Goal: Task Accomplishment & Management: Manage account settings

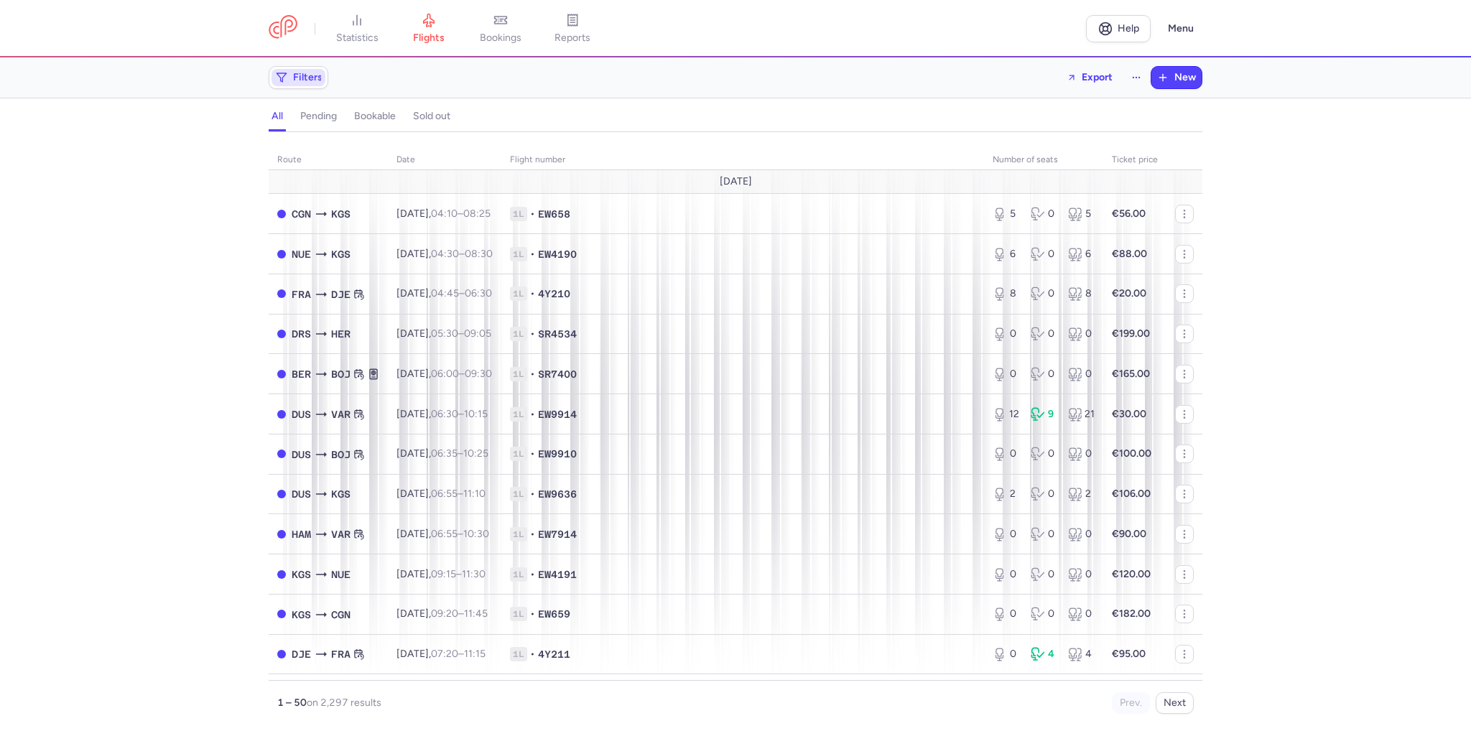
click at [285, 81] on icon "button" at bounding box center [281, 77] width 11 height 11
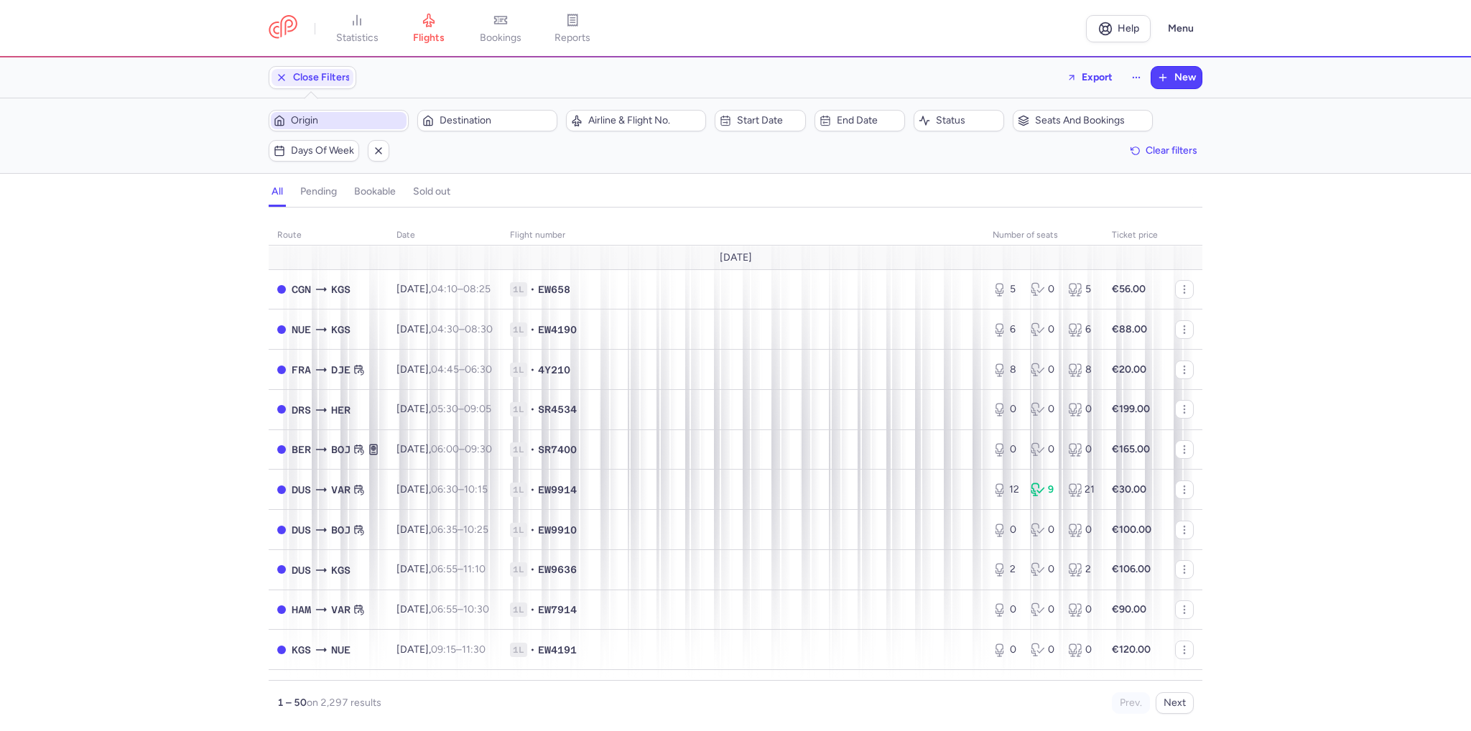
click at [357, 113] on span "Origin" at bounding box center [339, 120] width 136 height 17
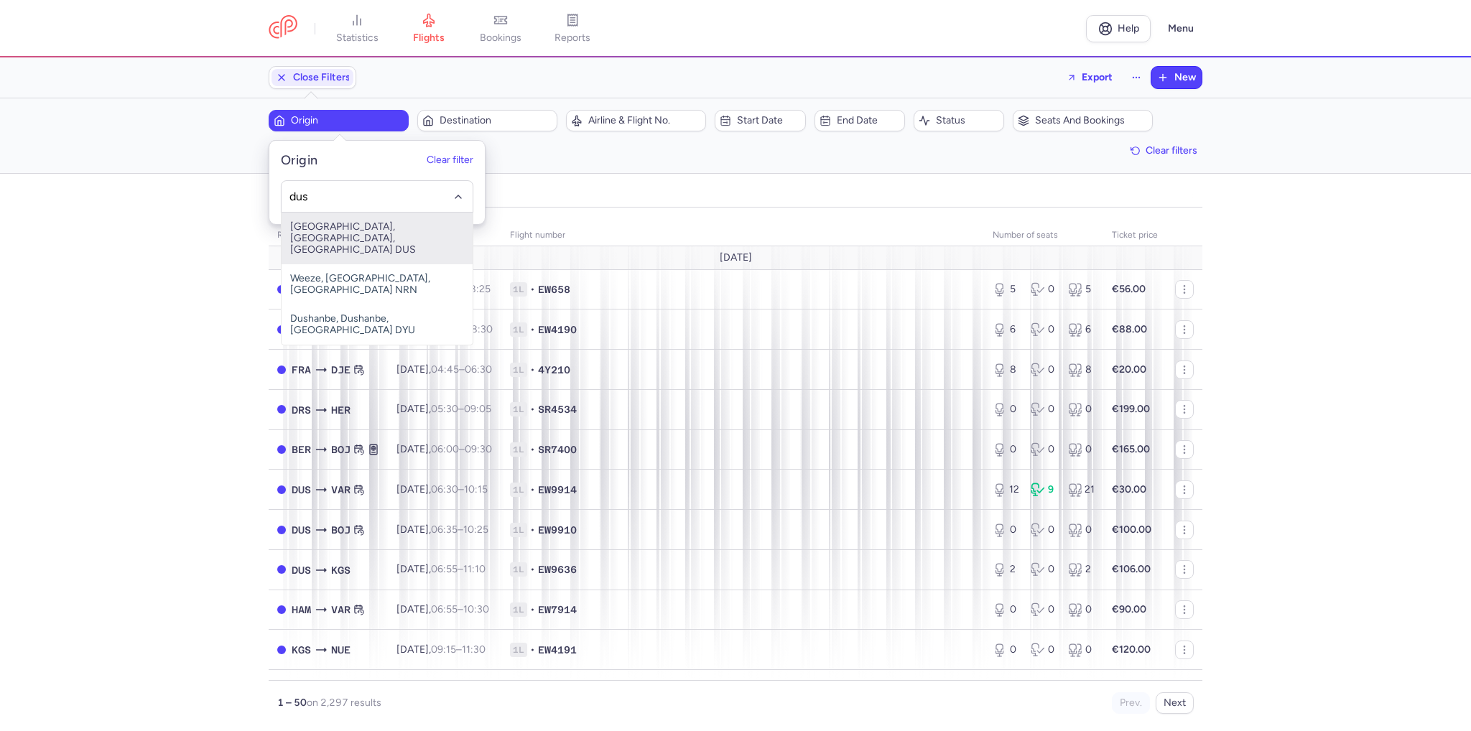
click at [359, 222] on span "[GEOGRAPHIC_DATA], [GEOGRAPHIC_DATA], [GEOGRAPHIC_DATA] DUS" at bounding box center [377, 239] width 191 height 52
type input "dus"
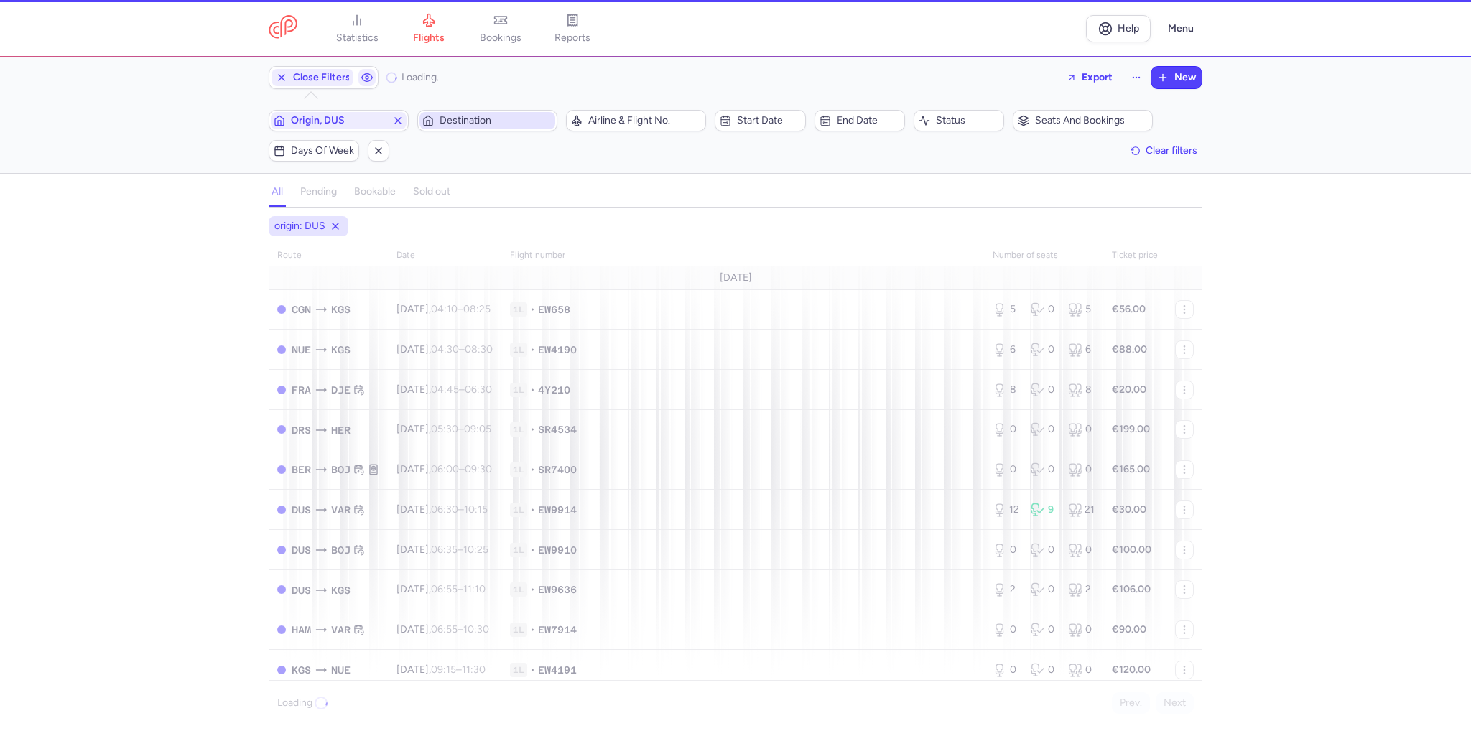
click at [489, 127] on span "Destination" at bounding box center [488, 120] width 136 height 17
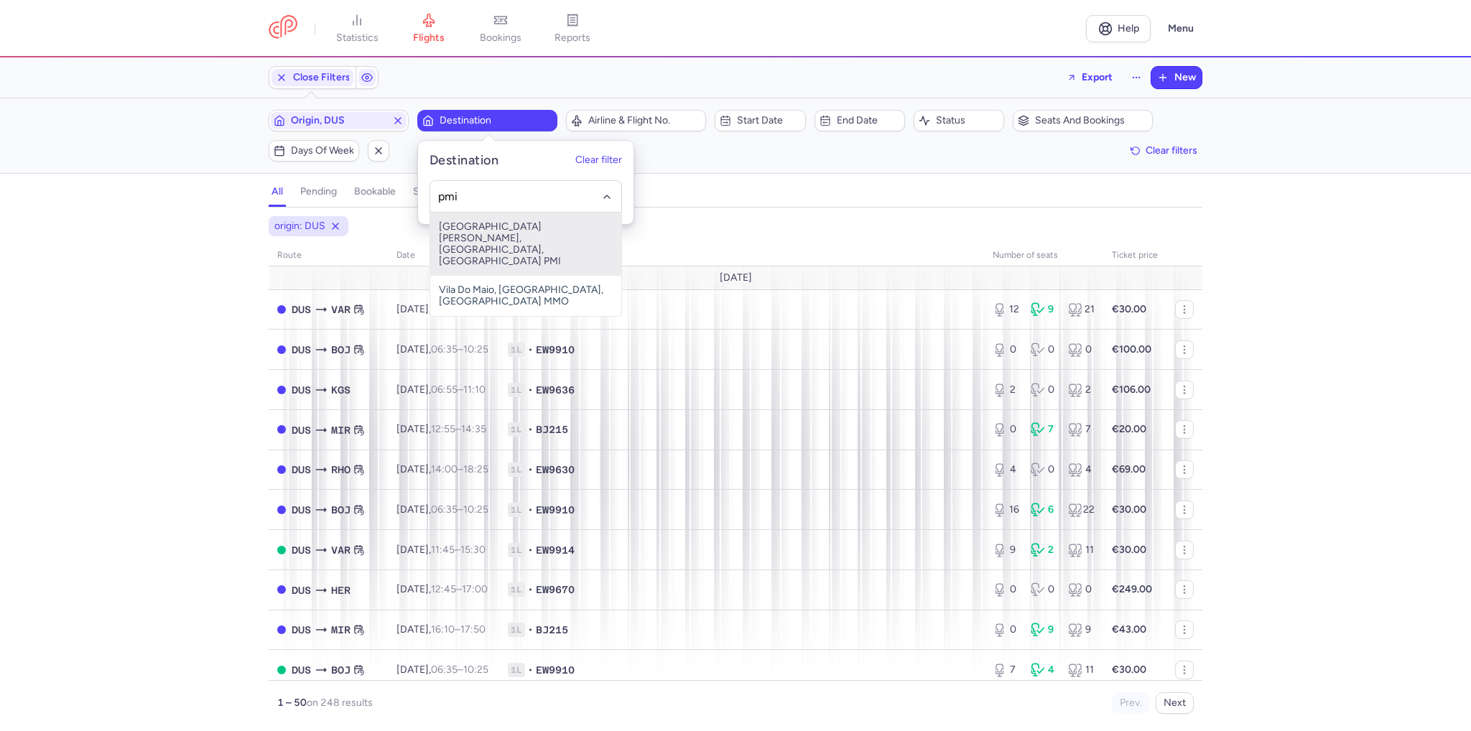
click at [488, 219] on span "[GEOGRAPHIC_DATA][PERSON_NAME], [GEOGRAPHIC_DATA], [GEOGRAPHIC_DATA] PMI" at bounding box center [525, 244] width 191 height 63
type input "pmi"
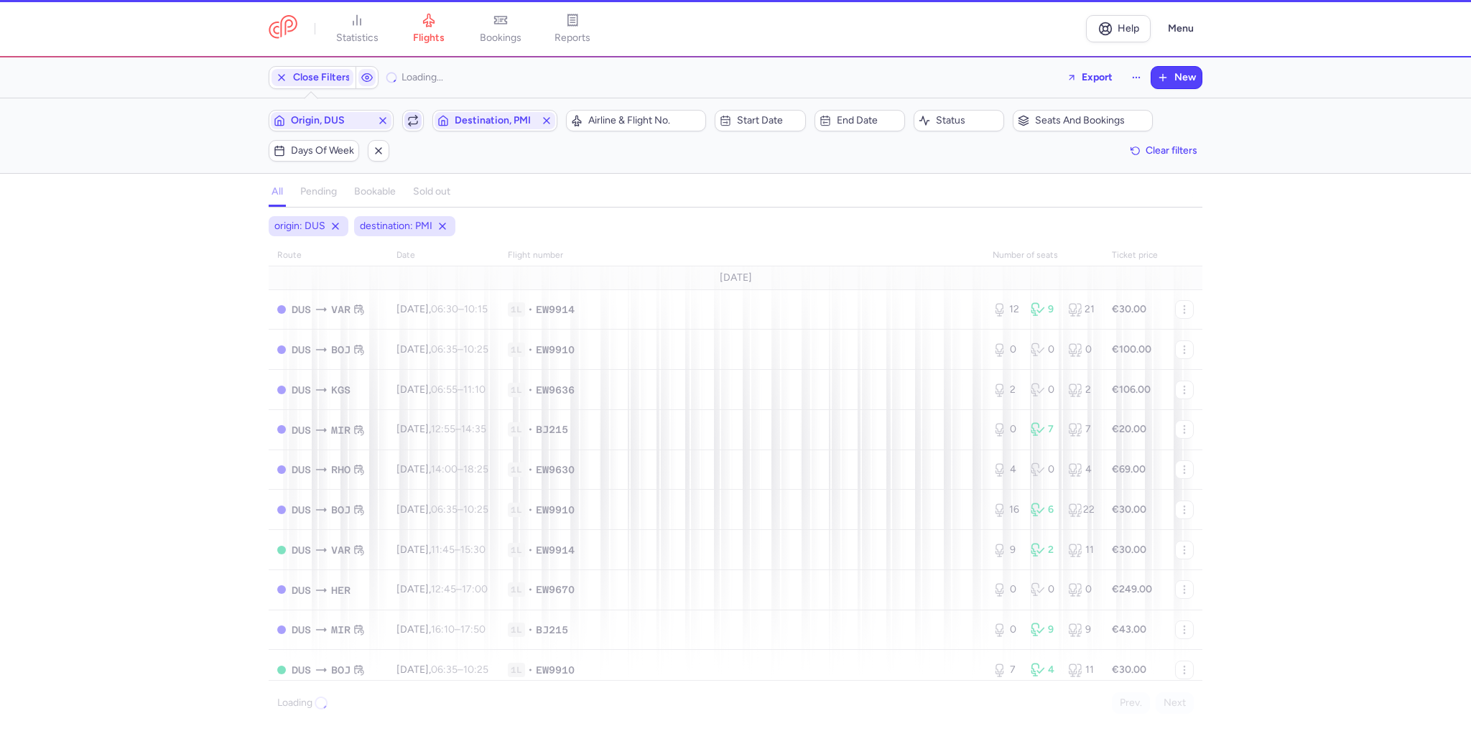
click at [411, 122] on polyline "button" at bounding box center [410, 124] width 2 height 4
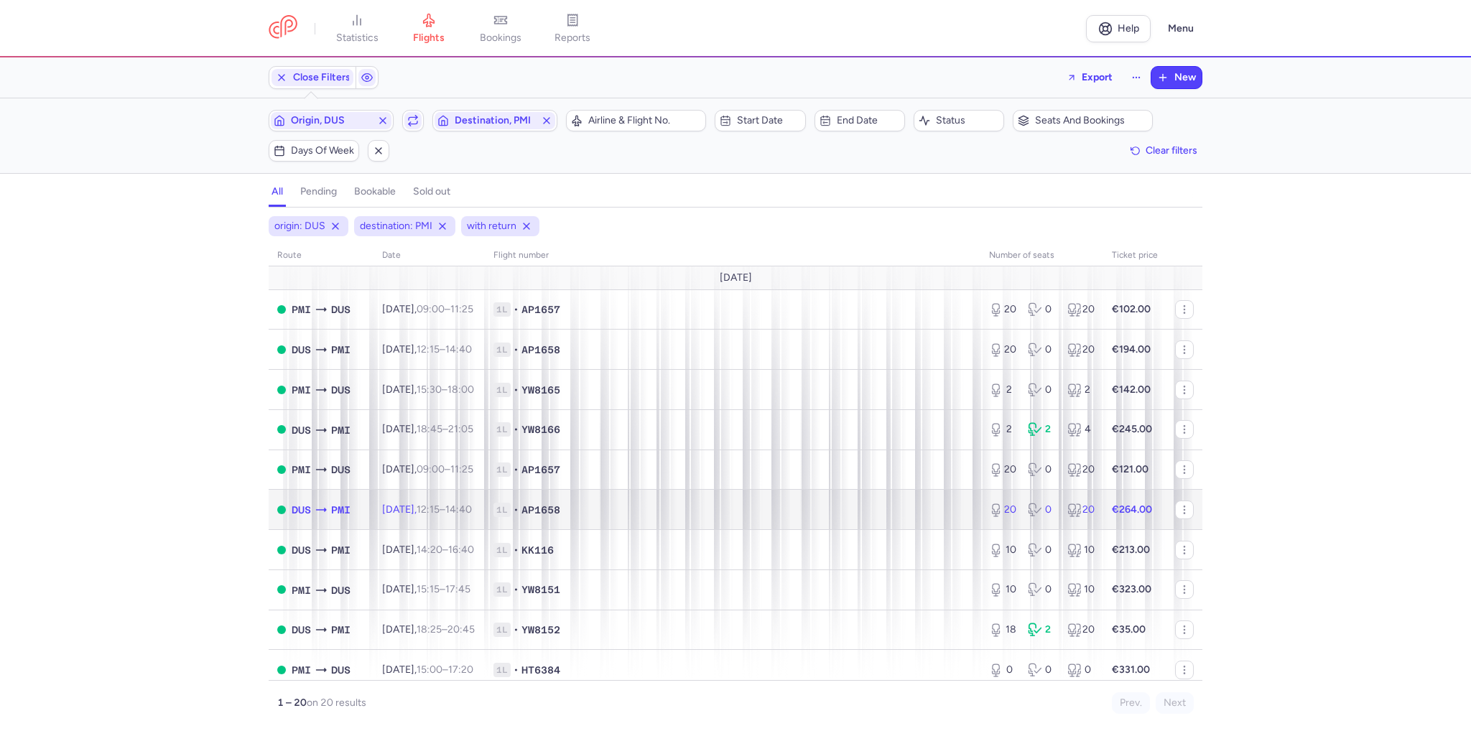
click at [440, 507] on time "12:15" at bounding box center [428, 510] width 23 height 12
select select "days"
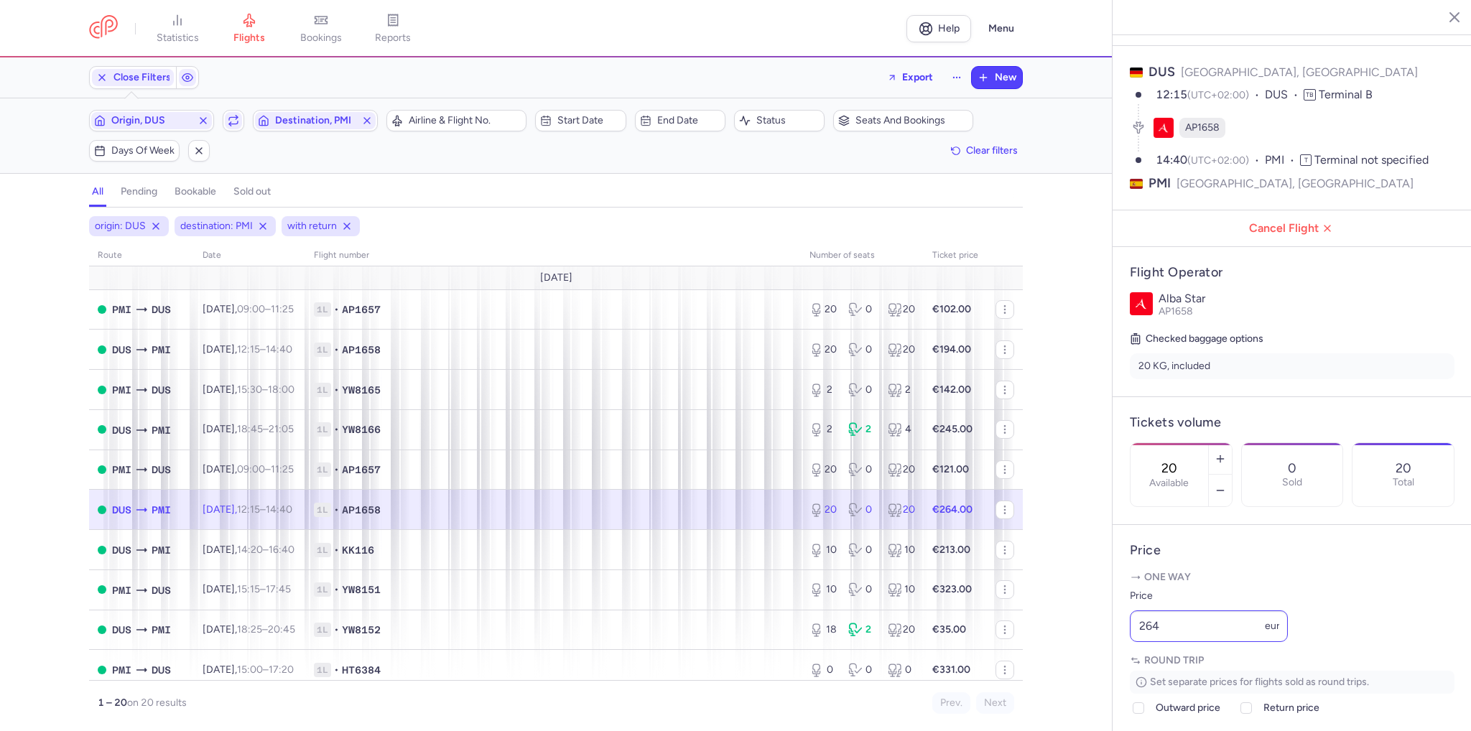
scroll to position [72, 0]
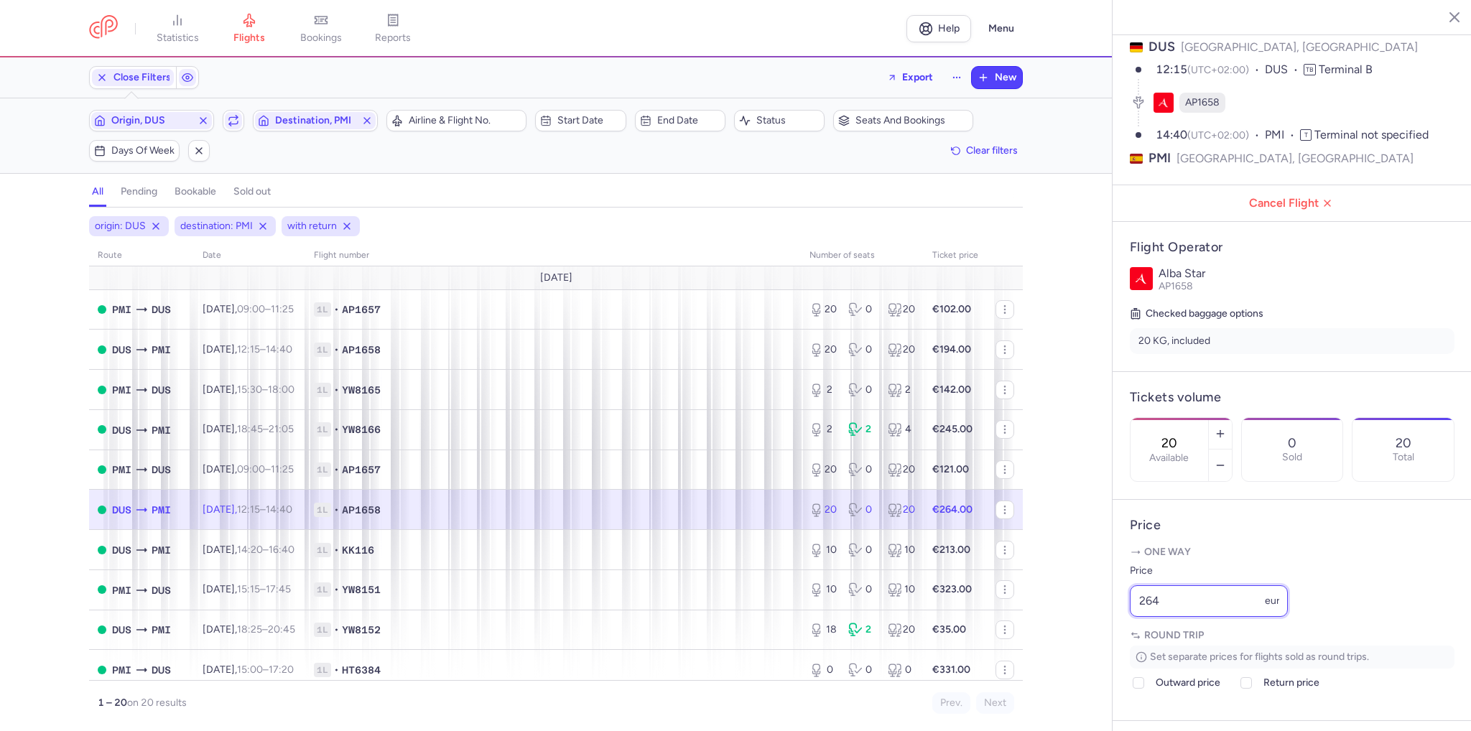
drag, startPoint x: 1164, startPoint y: 639, endPoint x: 1023, endPoint y: 616, distance: 143.4
click at [1023, 617] on div "statistics flights bookings reports Help Menu Close Filters Export New Filters …" at bounding box center [735, 365] width 1471 height 731
type input "254"
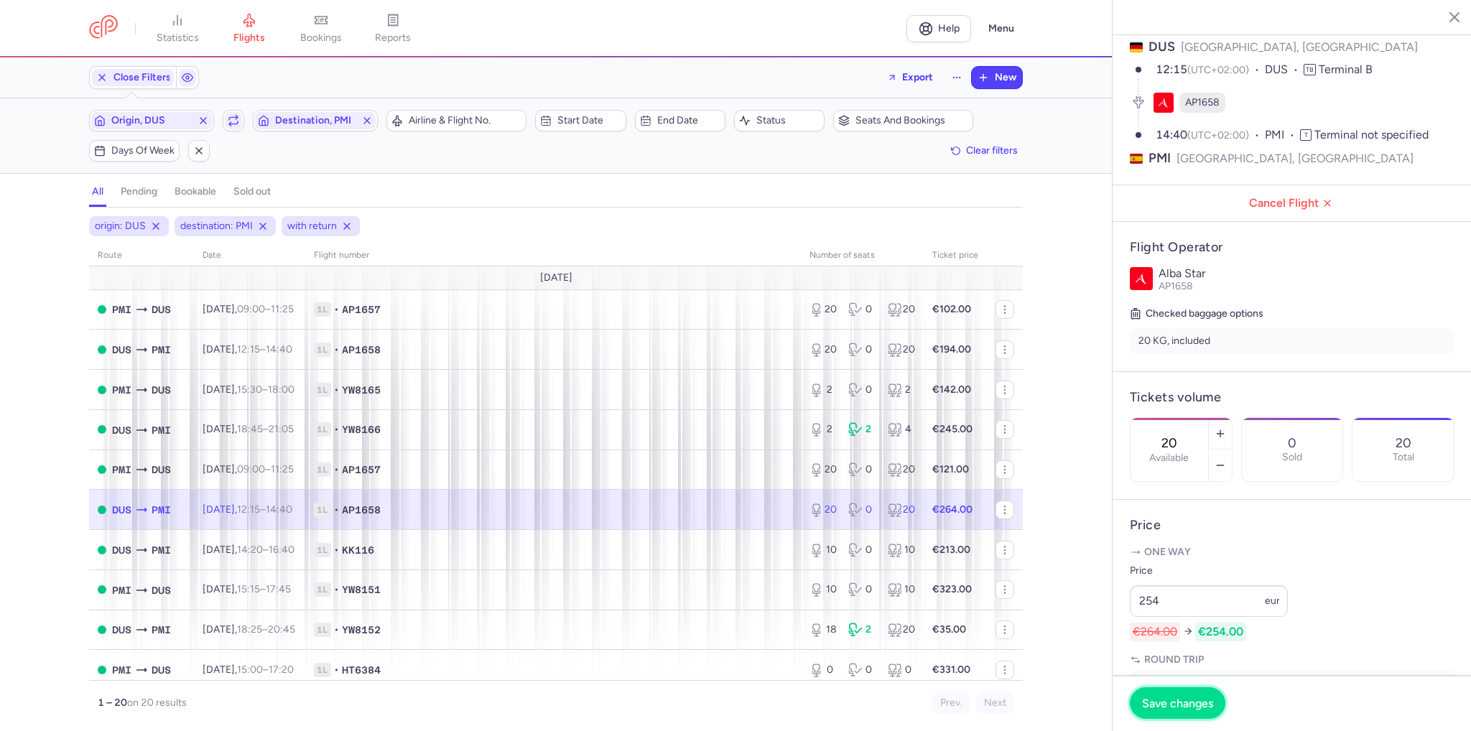
click at [1214, 705] on button "Save changes" at bounding box center [1178, 703] width 96 height 32
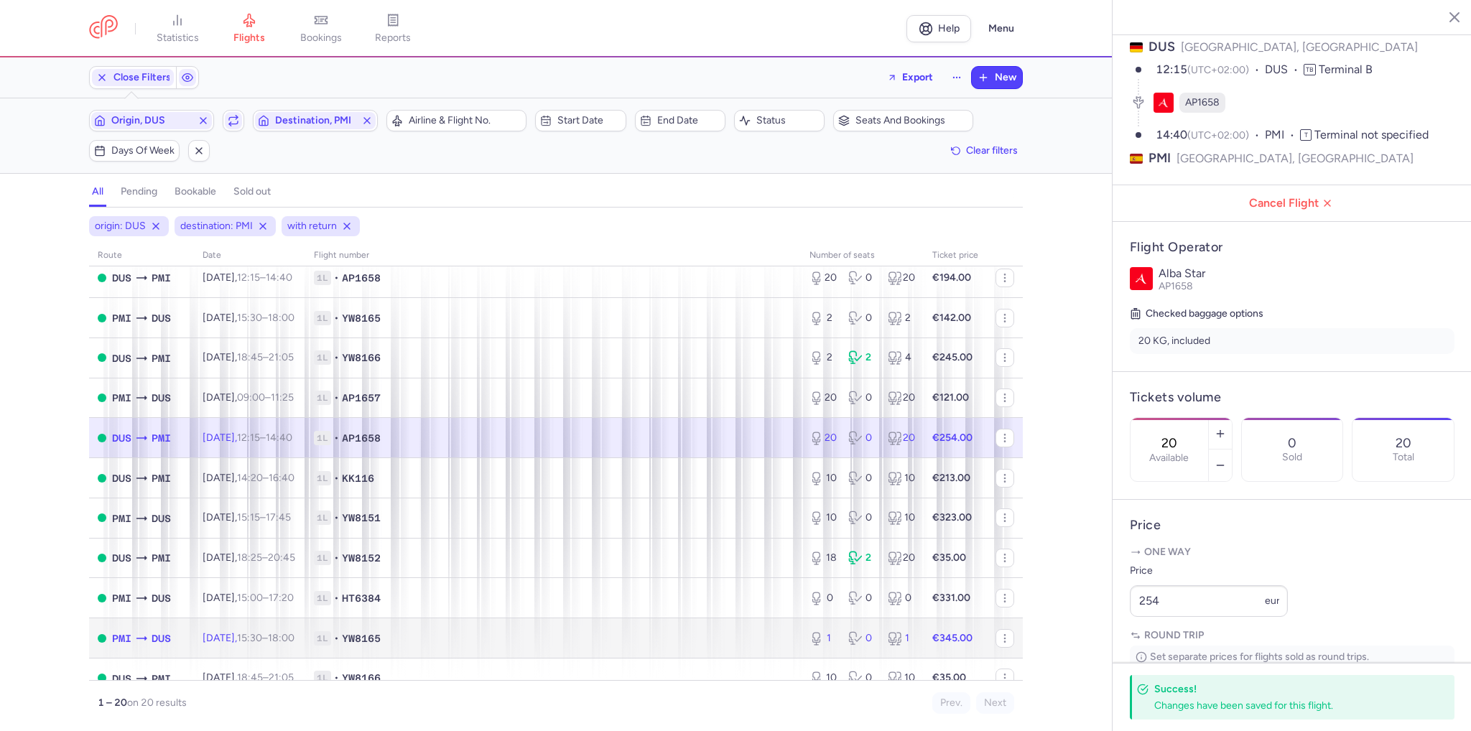
click at [603, 646] on span "1L • YW8165" at bounding box center [553, 638] width 478 height 14
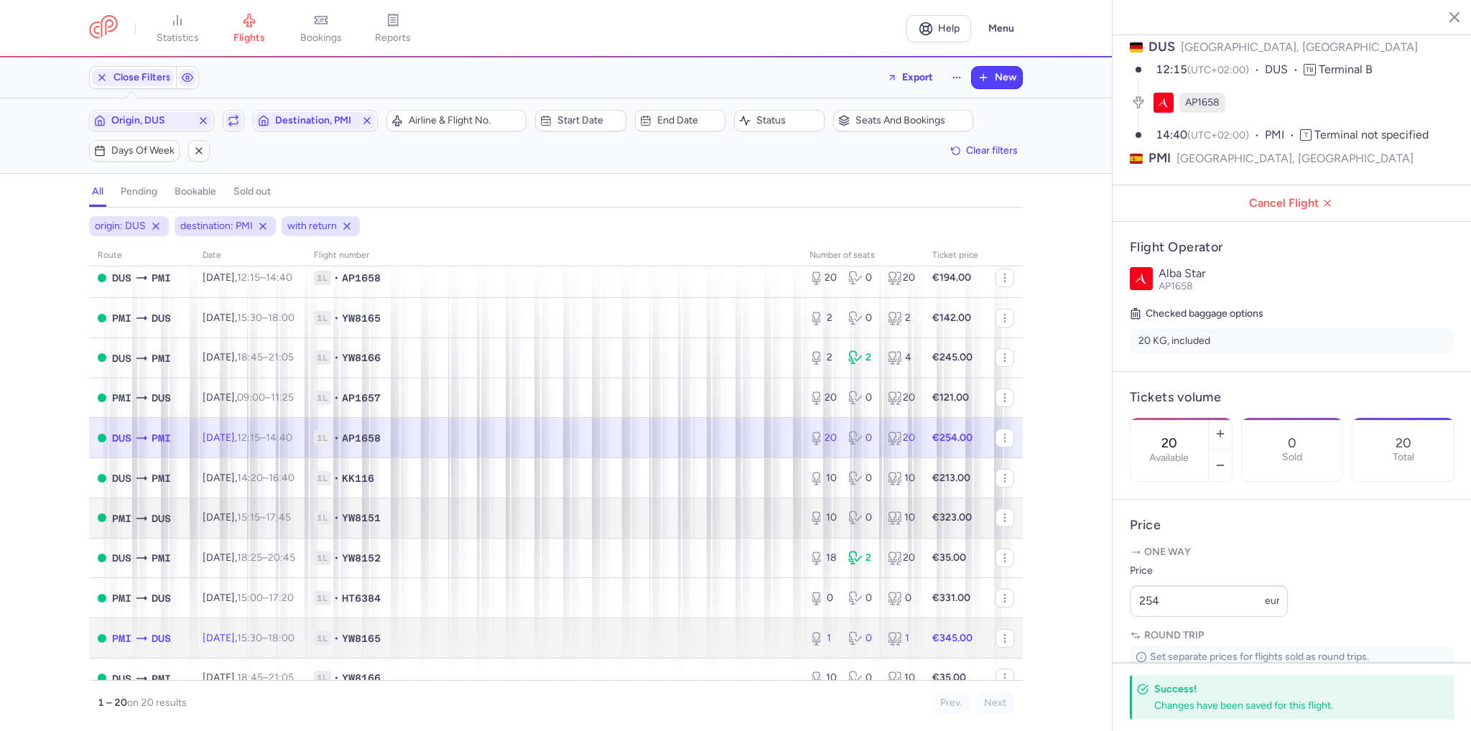
type input "1"
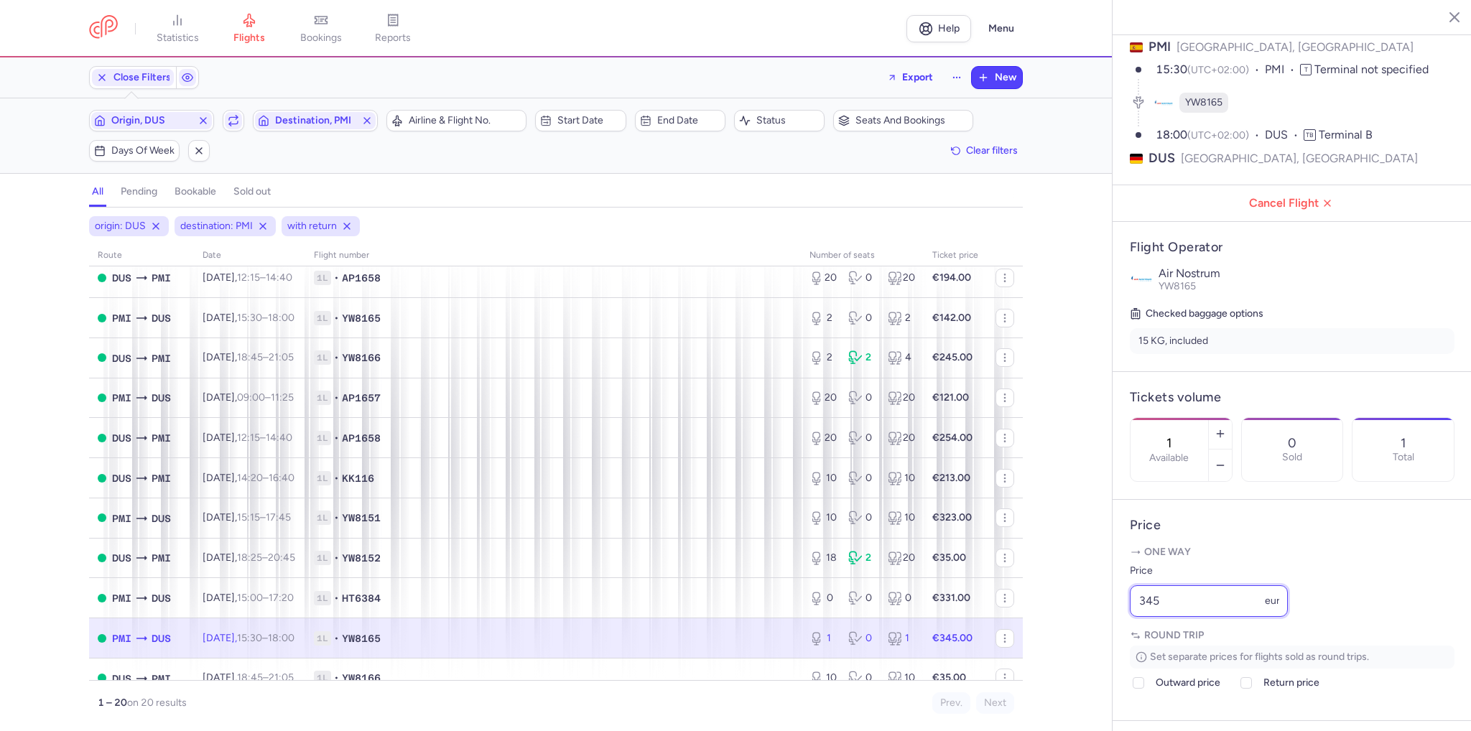
drag, startPoint x: 1184, startPoint y: 643, endPoint x: 1085, endPoint y: 652, distance: 98.9
click at [1086, 652] on div "statistics flights bookings reports Help Menu Close Filters Export New Filters …" at bounding box center [735, 365] width 1471 height 731
type input "325"
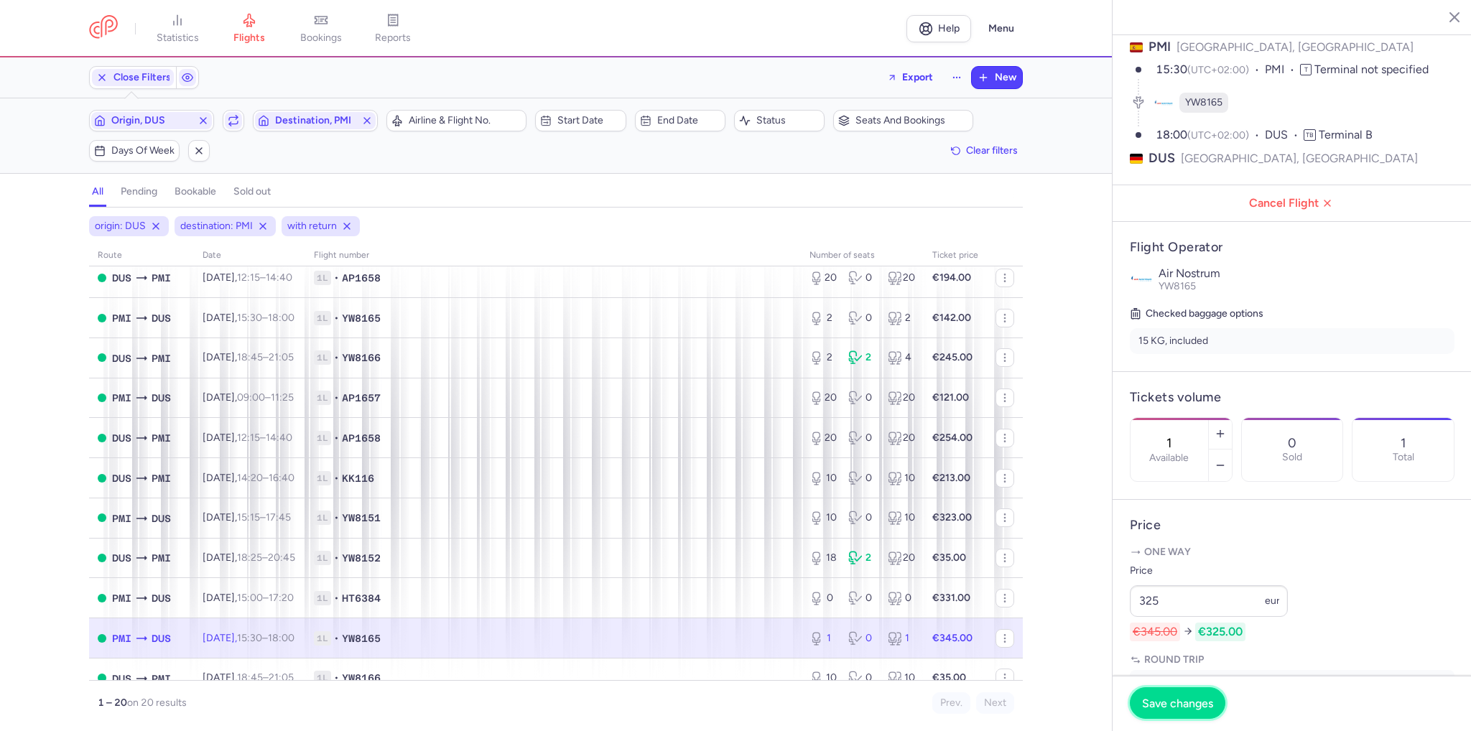
click at [1193, 703] on span "Save changes" at bounding box center [1177, 703] width 71 height 13
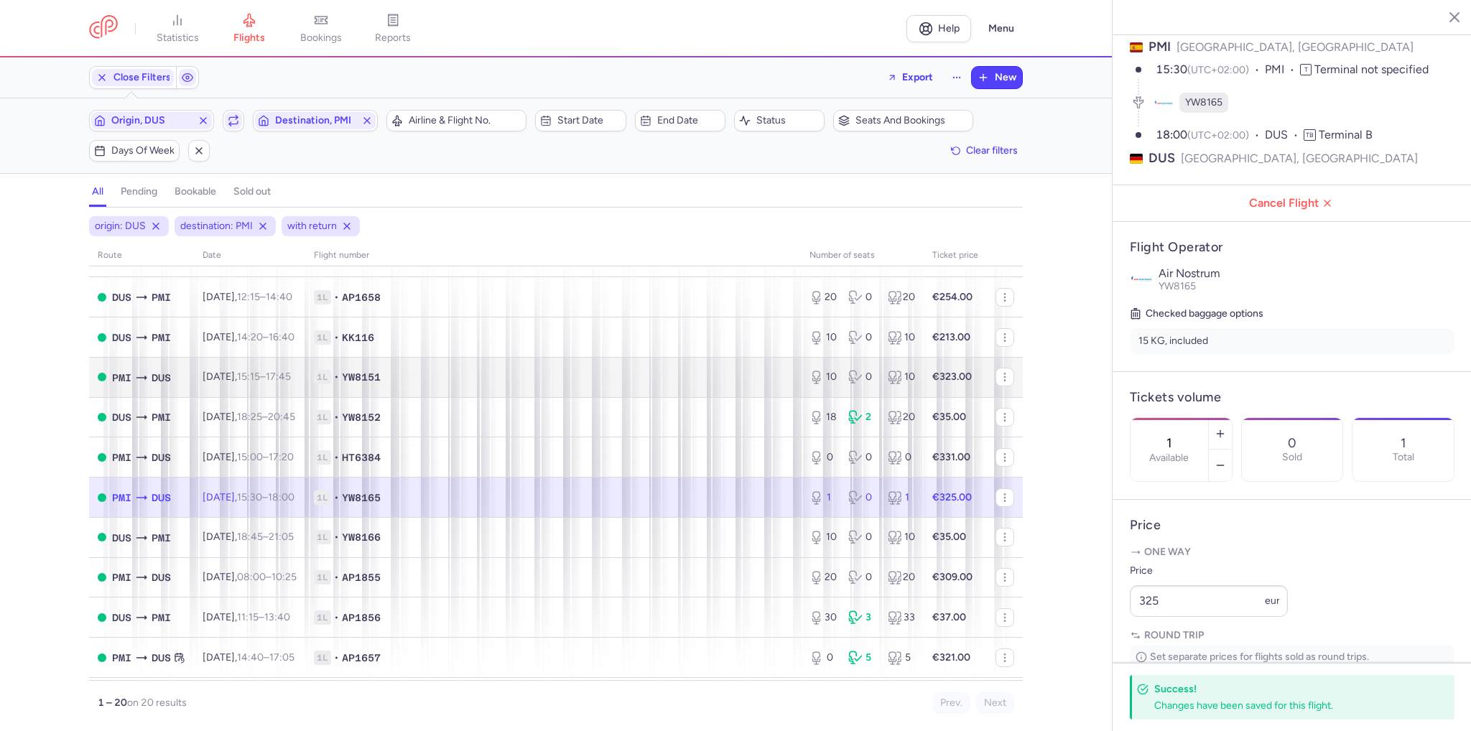
scroll to position [215, 0]
